Goal: Navigation & Orientation: Find specific page/section

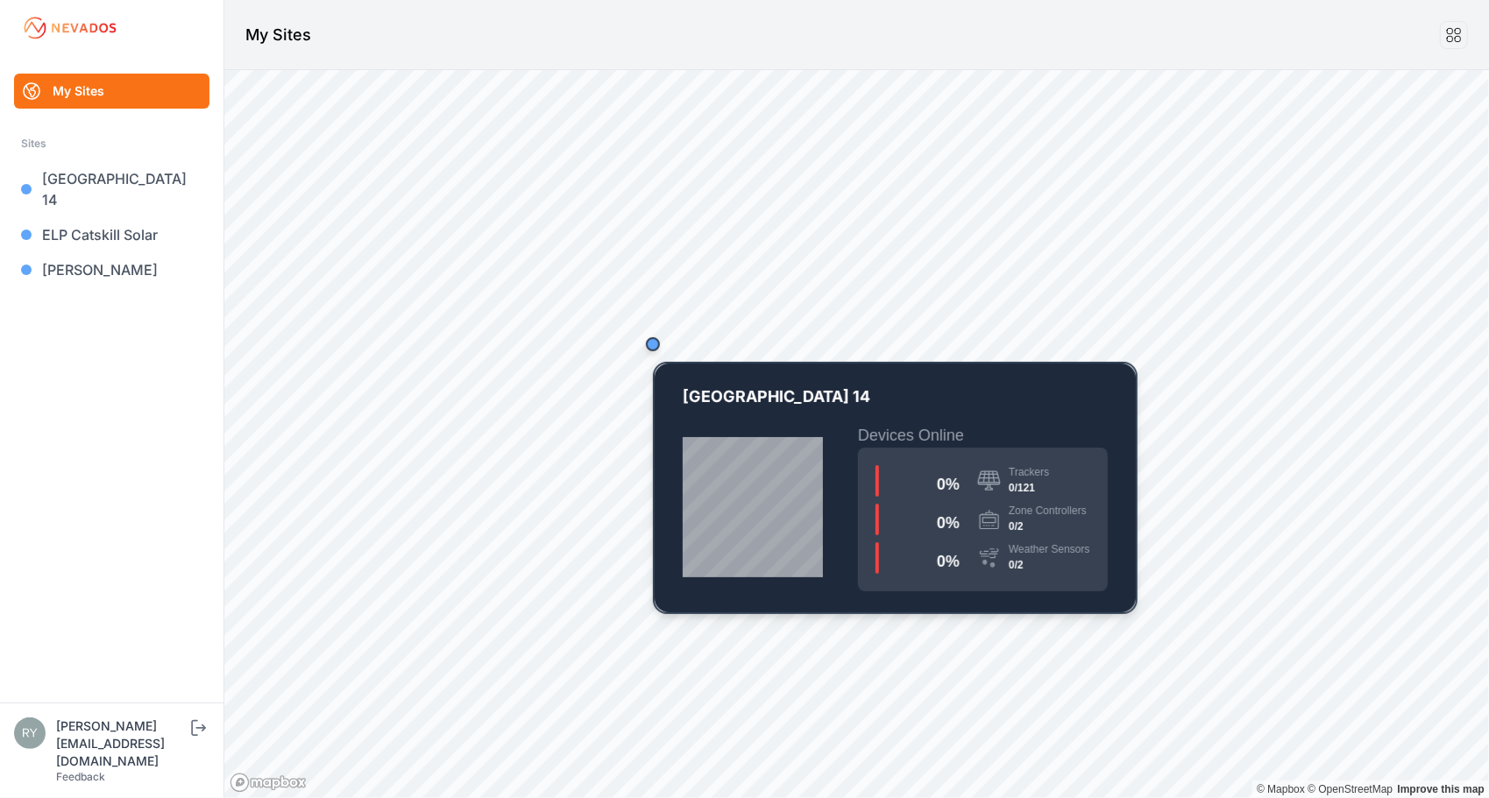
click at [652, 345] on div "Map marker" at bounding box center [653, 344] width 14 height 14
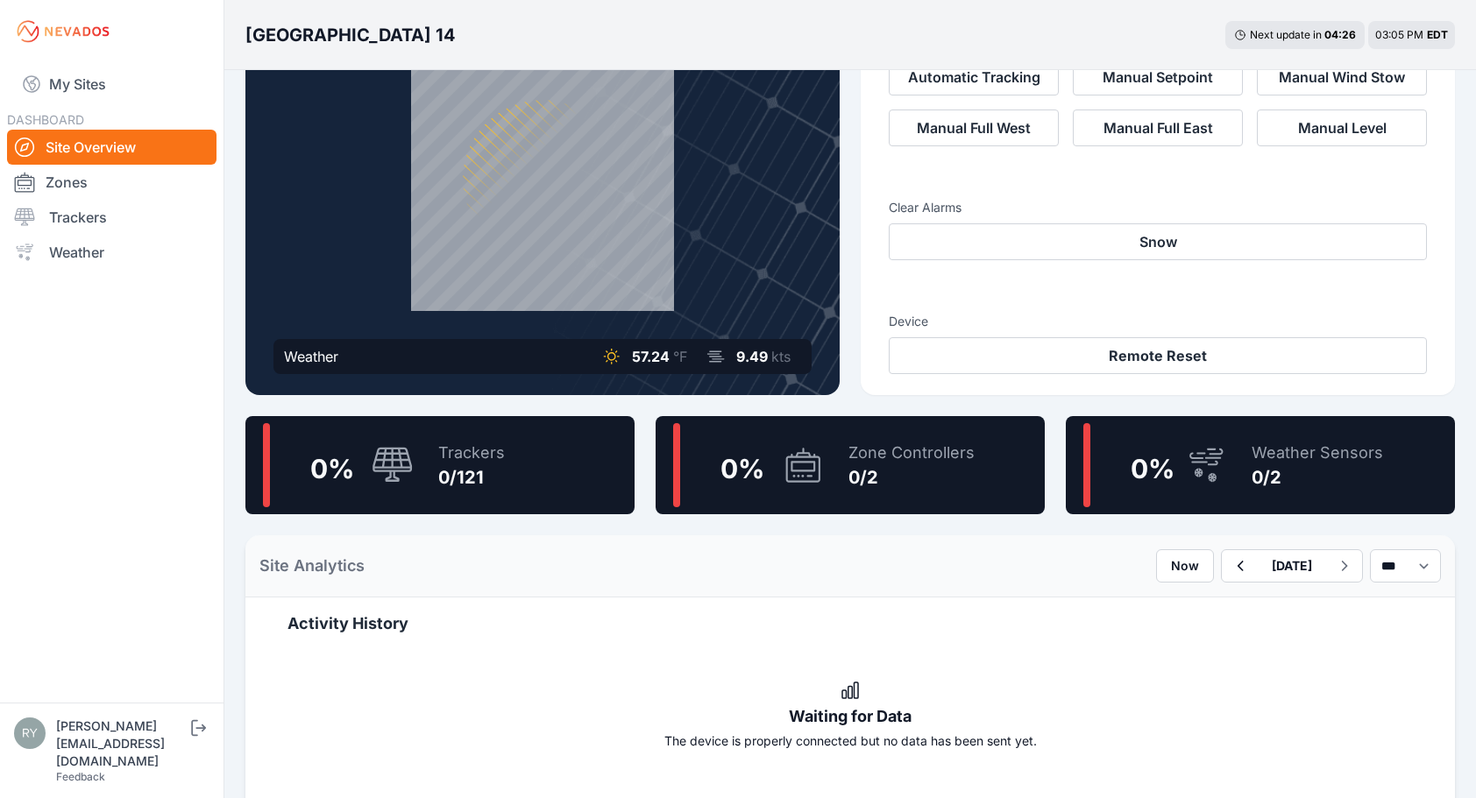
scroll to position [127, 0]
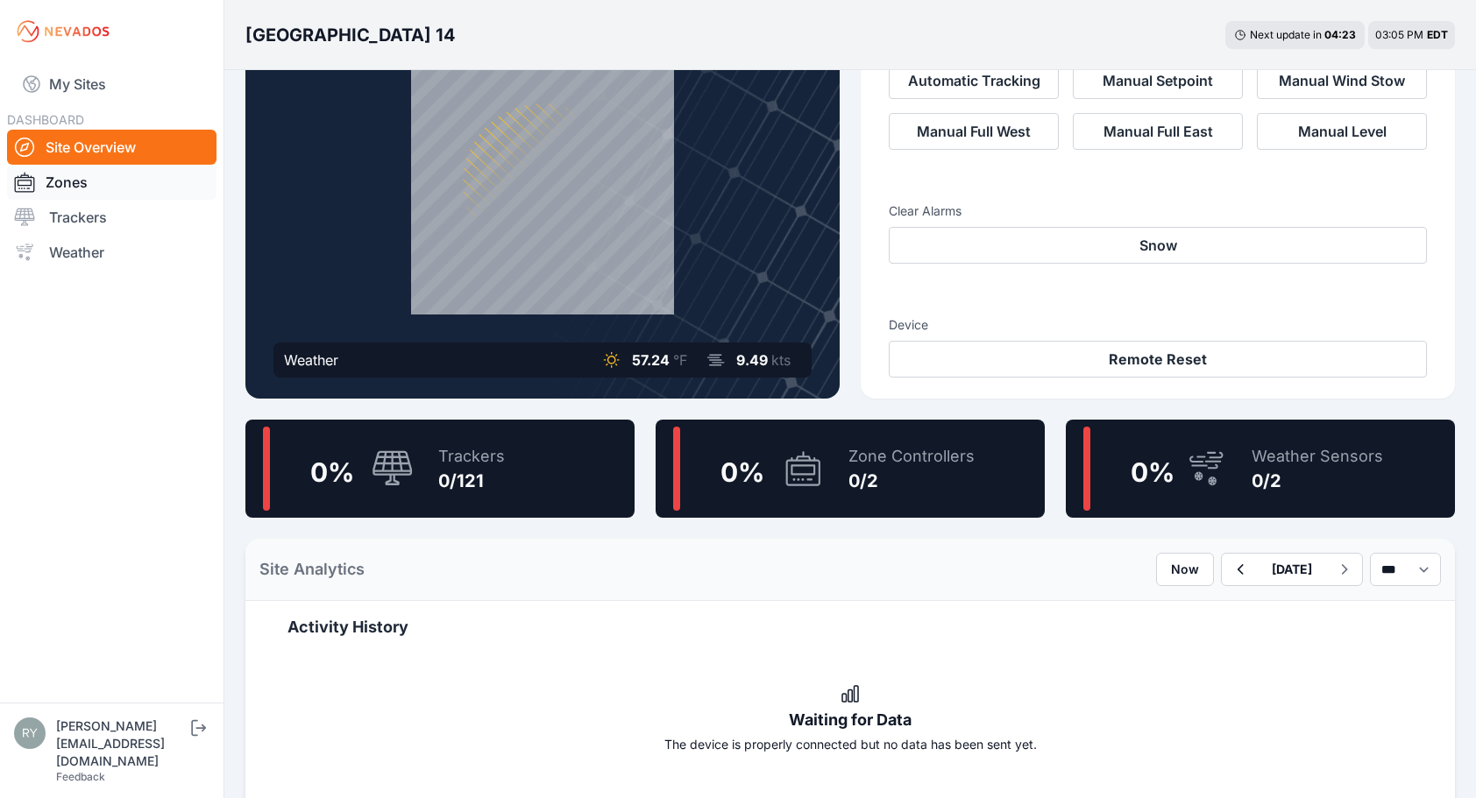
click at [81, 175] on link "Zones" at bounding box center [111, 182] width 209 height 35
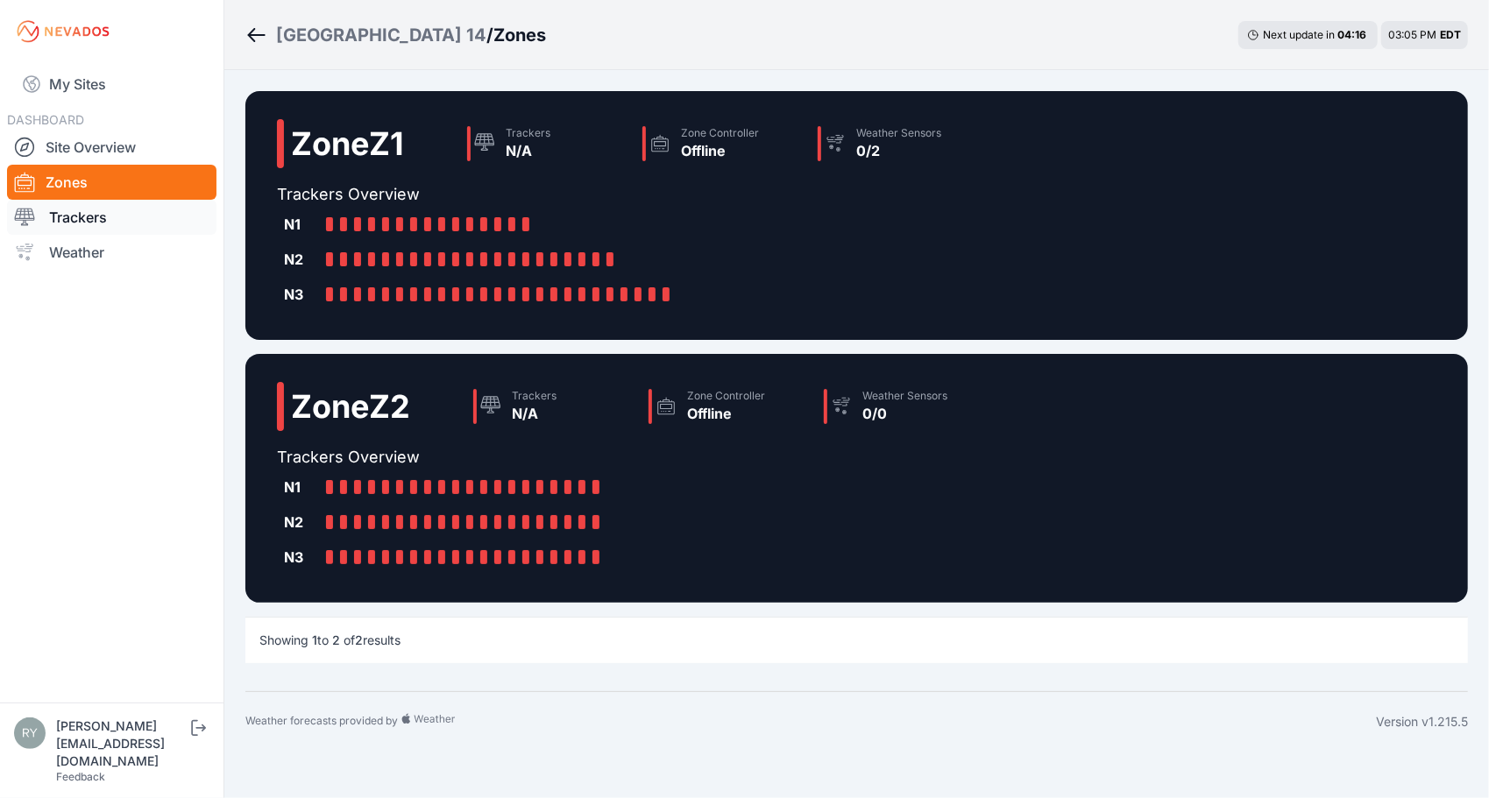
click at [67, 217] on link "Trackers" at bounding box center [111, 217] width 209 height 35
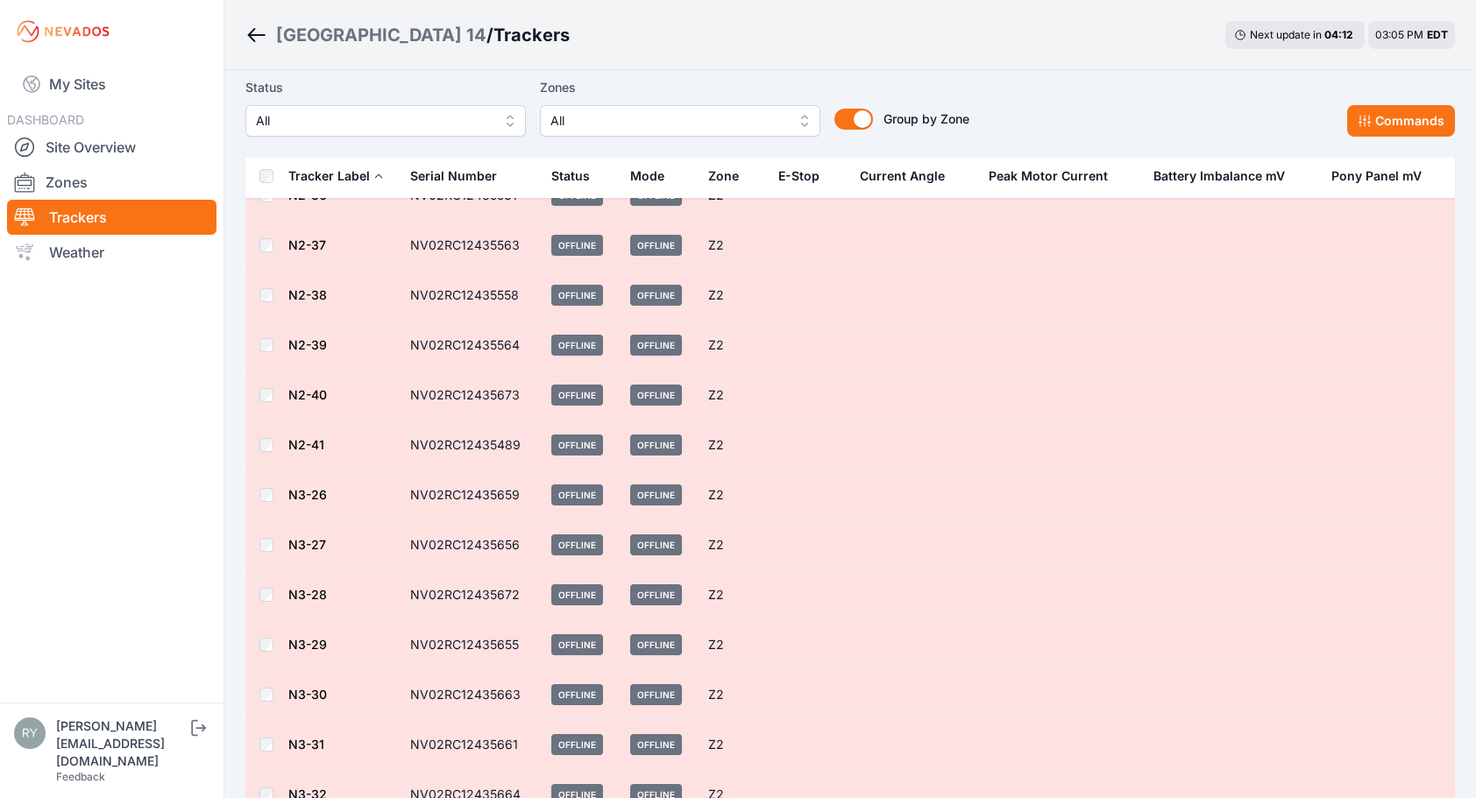
scroll to position [4885, 0]
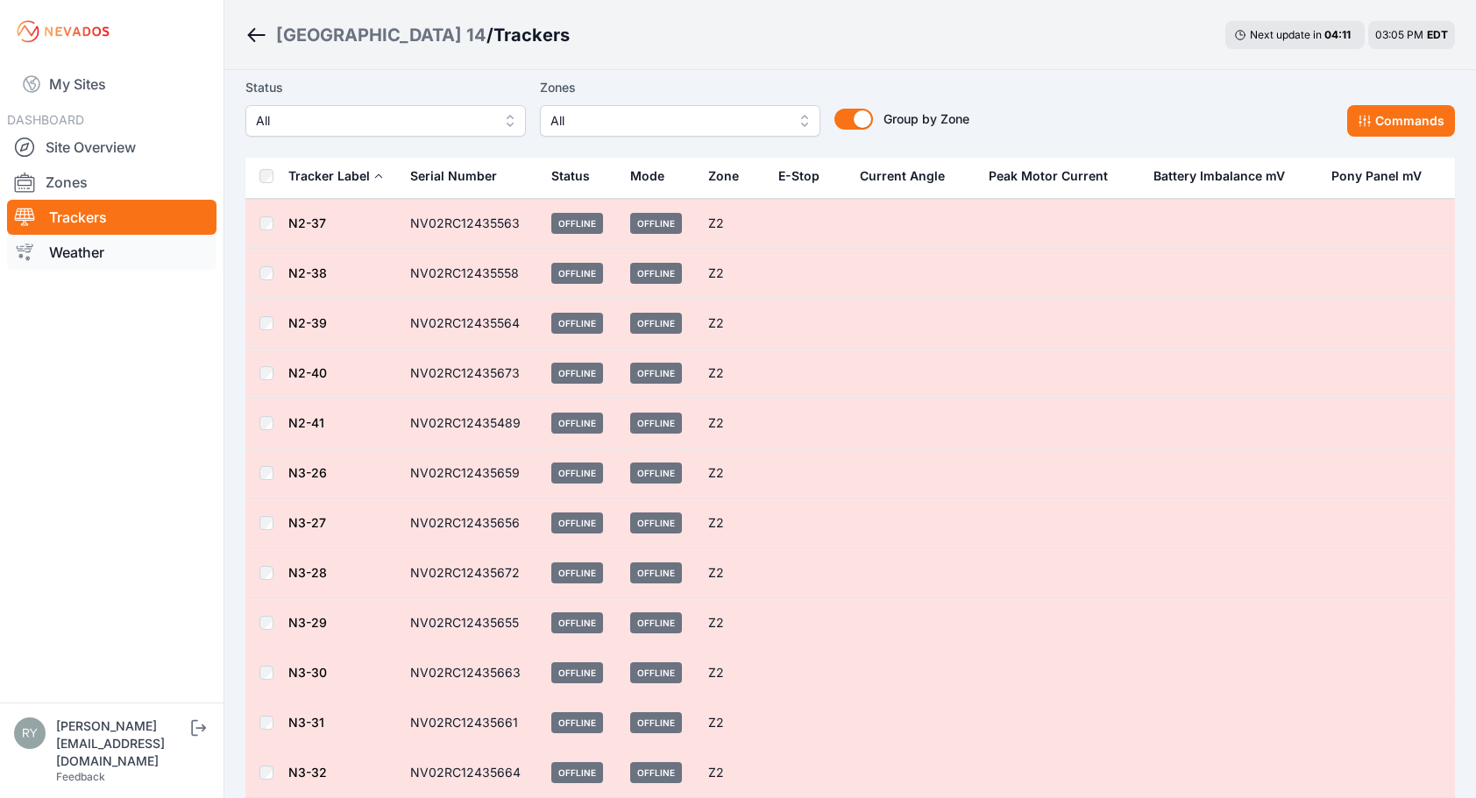
click at [84, 254] on link "Weather" at bounding box center [111, 252] width 209 height 35
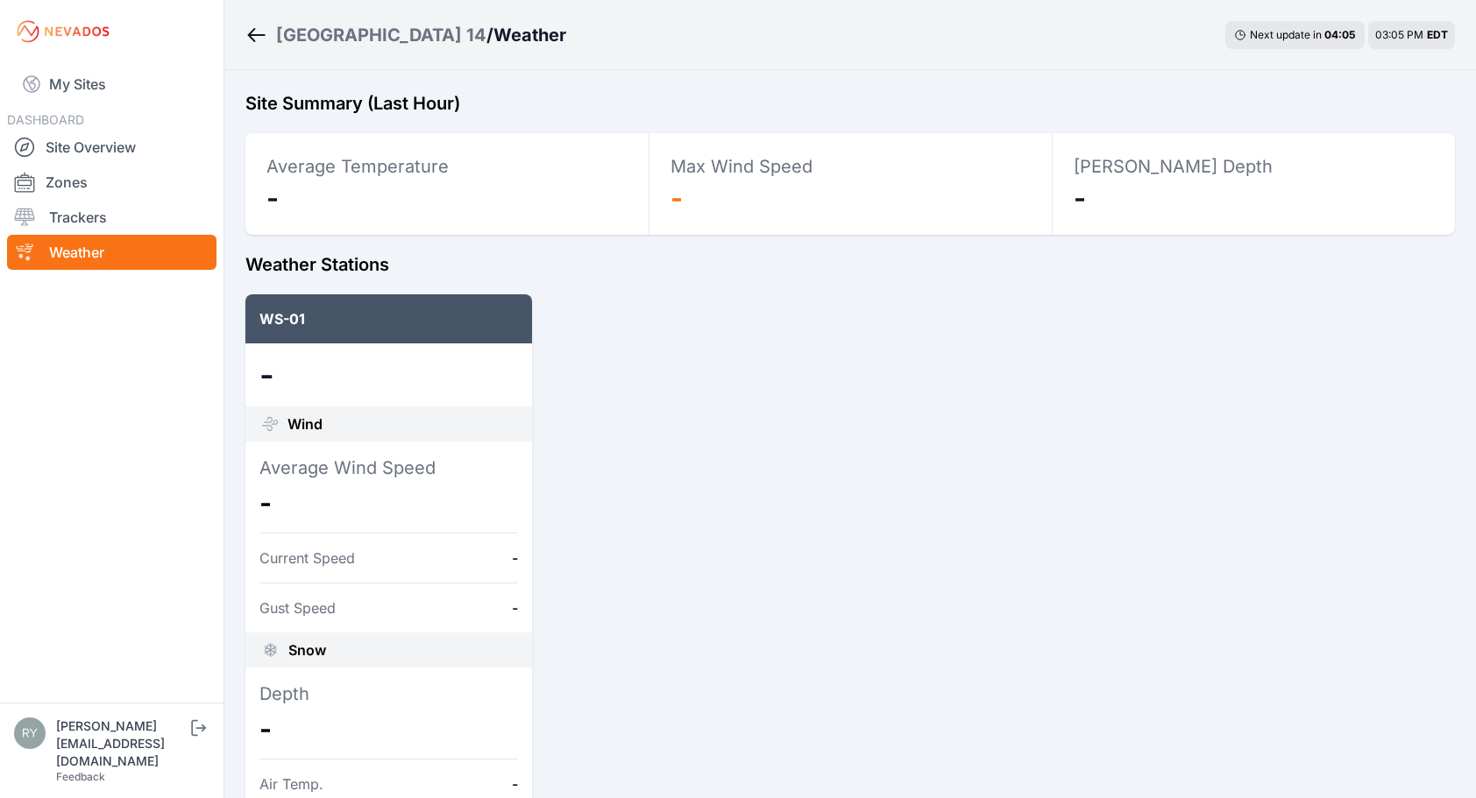
click at [248, 34] on icon "Breadcrumb" at bounding box center [252, 35] width 8 height 14
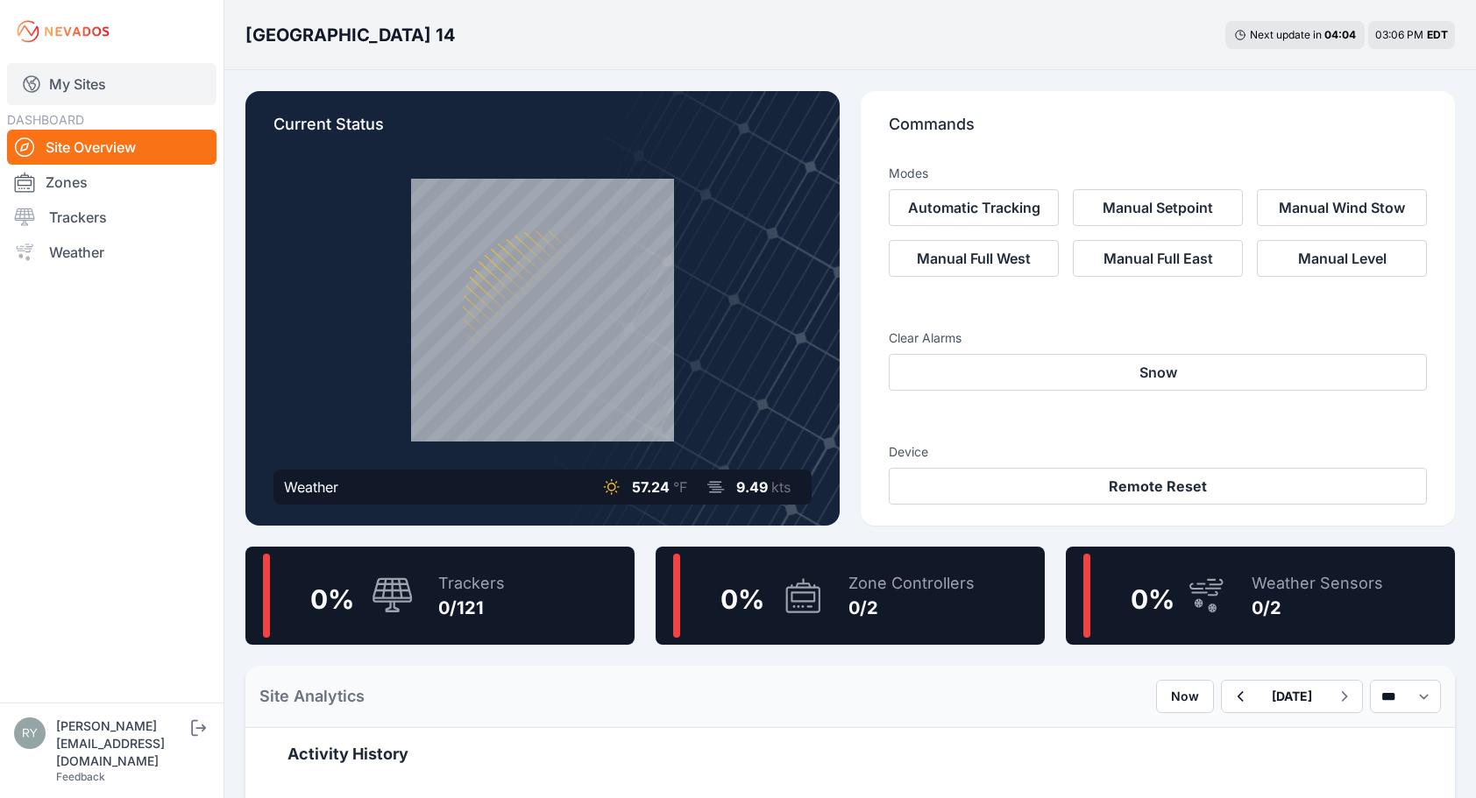
click at [71, 82] on link "My Sites" at bounding box center [111, 84] width 209 height 42
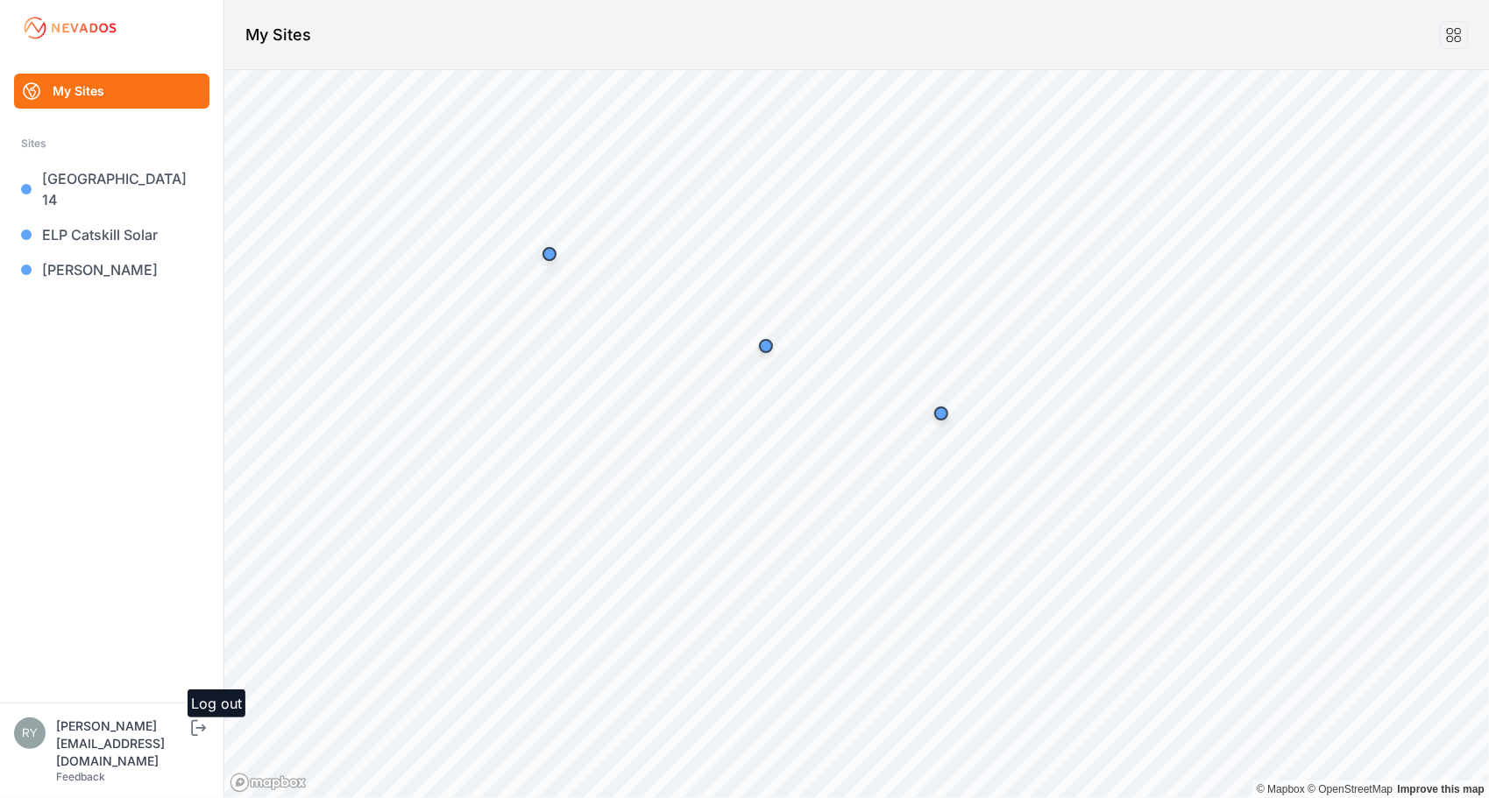
click at [194, 739] on icon "submit" at bounding box center [199, 728] width 22 height 21
